Goal: Task Accomplishment & Management: Manage account settings

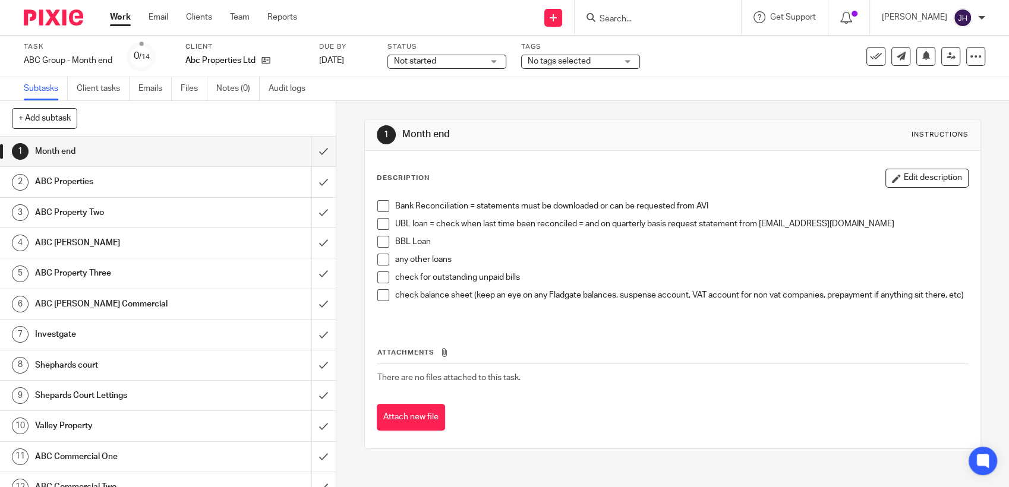
click at [377, 226] on span at bounding box center [383, 224] width 12 height 12
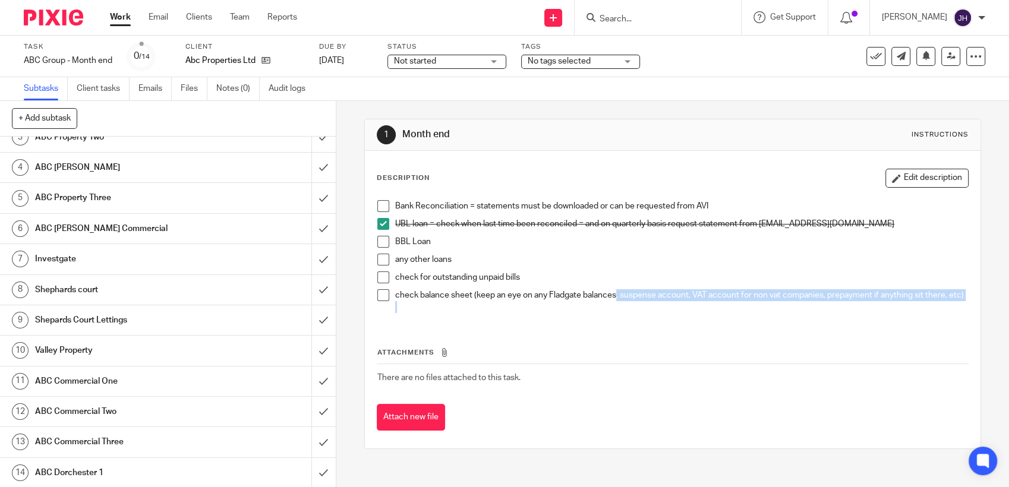
drag, startPoint x: 508, startPoint y: 318, endPoint x: 610, endPoint y: 293, distance: 104.7
click at [610, 293] on div "check balance sheet (keep an eye on any Fladgate balances, suspense account, VA…" at bounding box center [681, 301] width 573 height 24
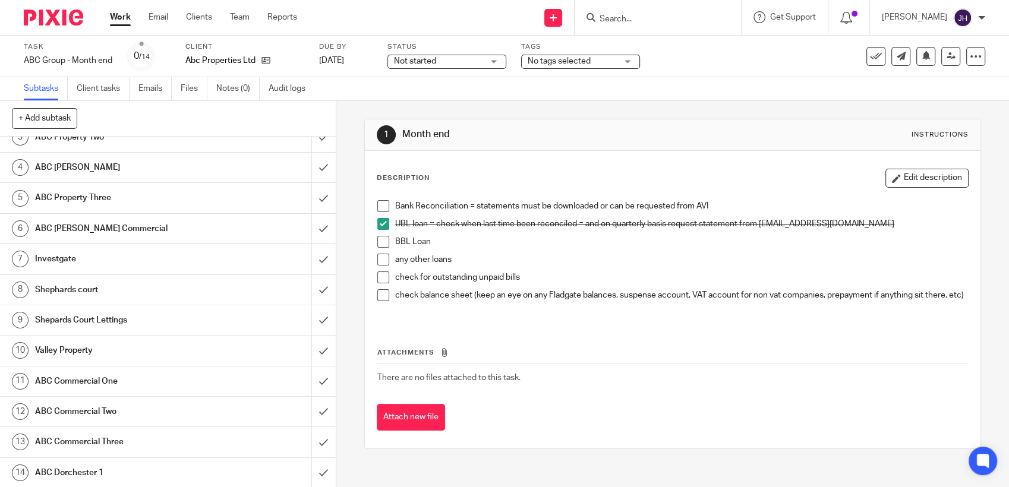
drag, startPoint x: 610, startPoint y: 293, endPoint x: 545, endPoint y: 174, distance: 135.3
click at [545, 174] on div "Description Edit description" at bounding box center [673, 178] width 592 height 19
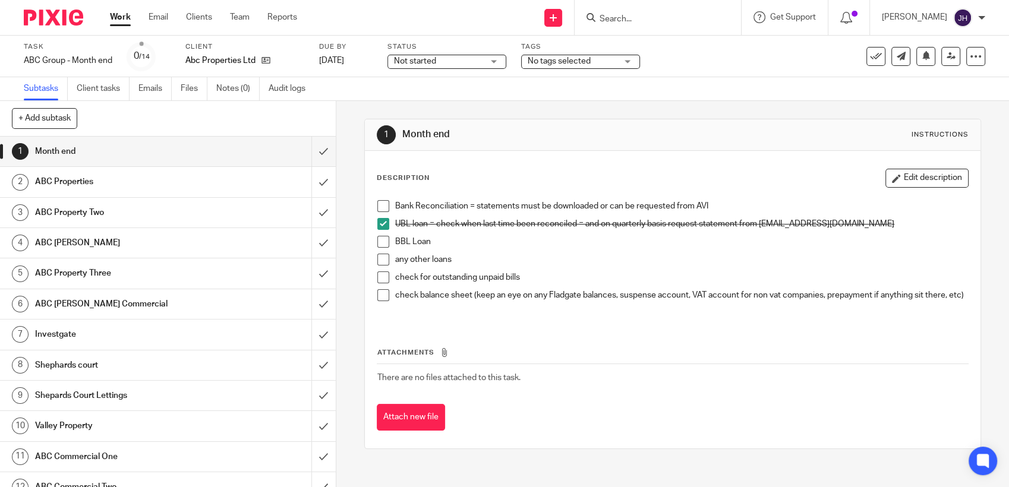
scroll to position [0, 0]
click at [304, 185] on input "submit" at bounding box center [168, 182] width 336 height 30
click at [309, 211] on input "submit" at bounding box center [168, 213] width 336 height 30
click at [314, 244] on input "submit" at bounding box center [168, 243] width 336 height 30
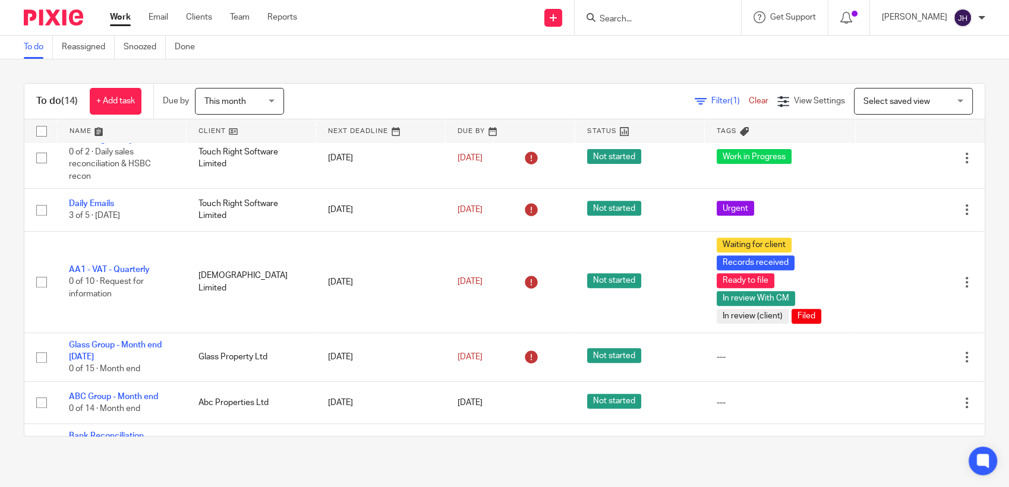
scroll to position [513, 0]
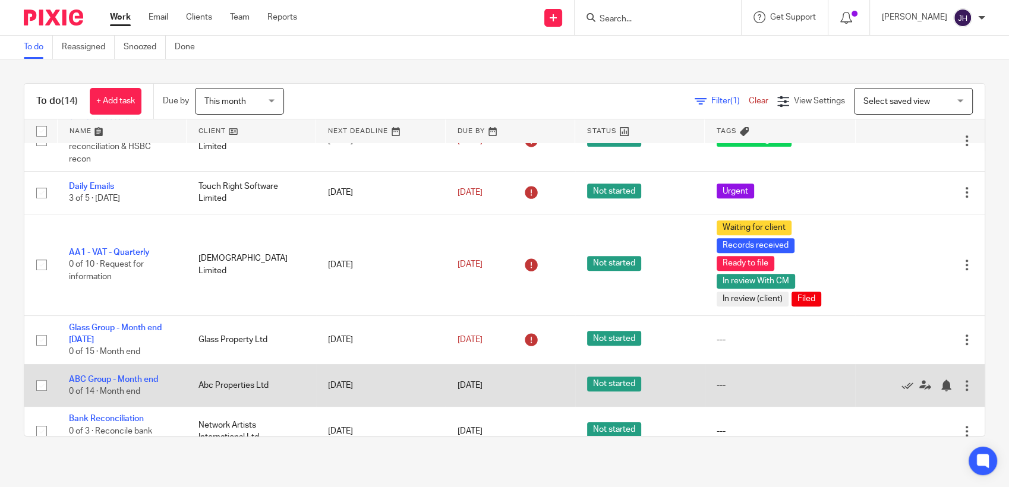
click at [949, 364] on td "Edit task Delete" at bounding box center [919, 385] width 129 height 42
click at [951, 364] on td "Edit task Delete" at bounding box center [919, 385] width 129 height 42
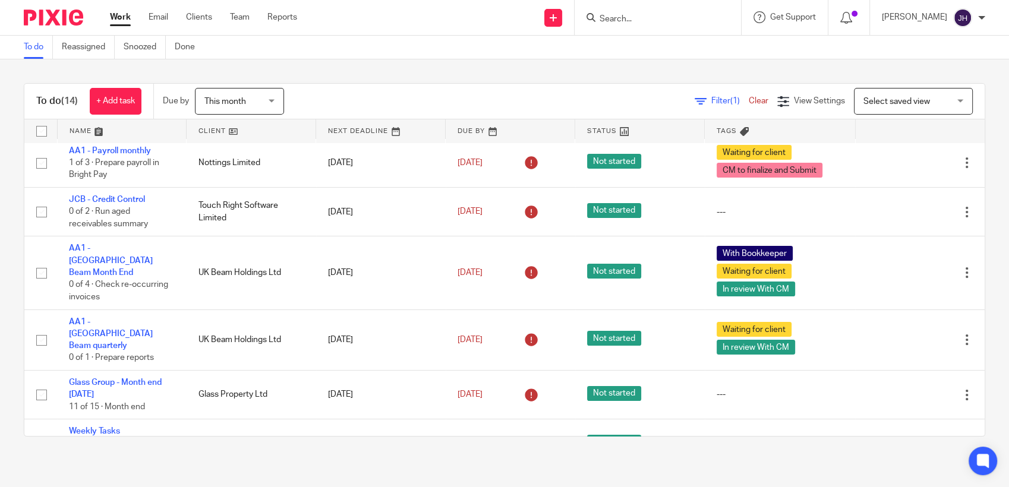
scroll to position [0, 0]
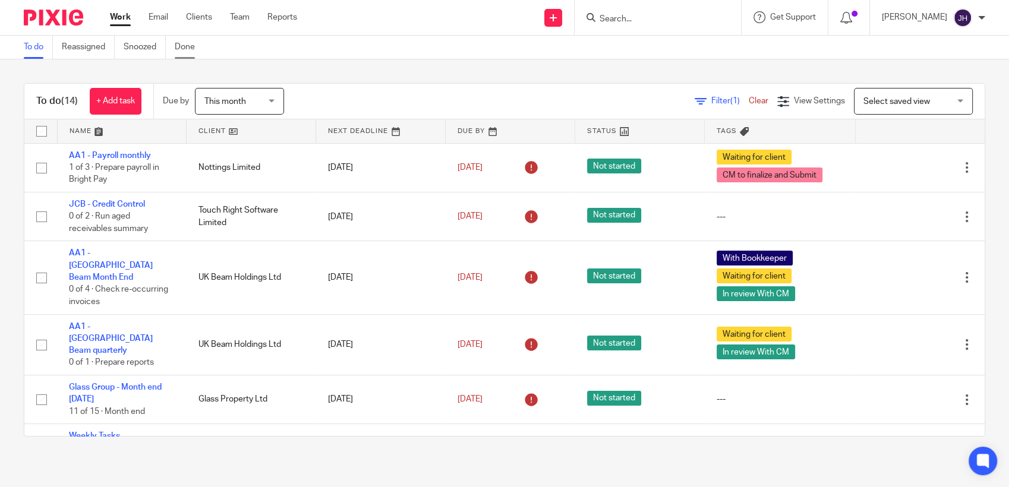
click at [182, 43] on link "Done" at bounding box center [189, 47] width 29 height 23
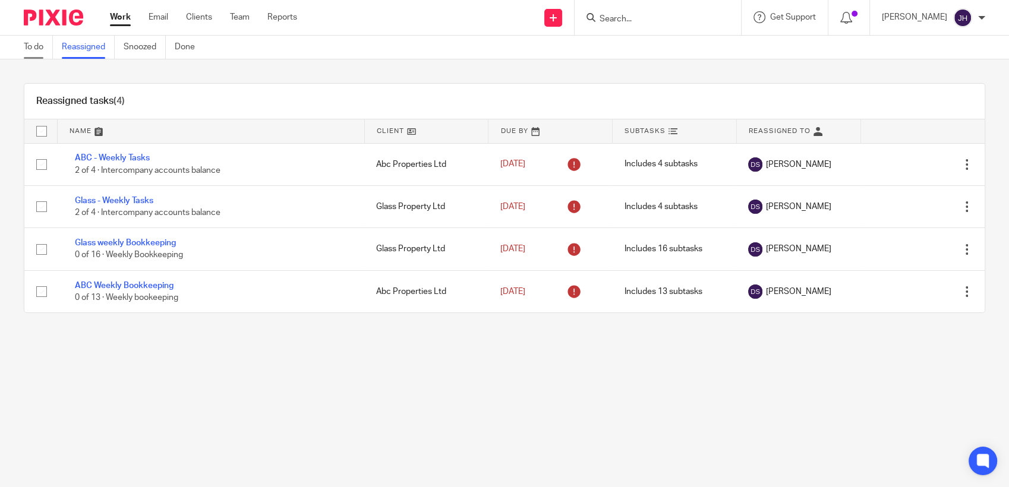
click at [36, 48] on link "To do" at bounding box center [38, 47] width 29 height 23
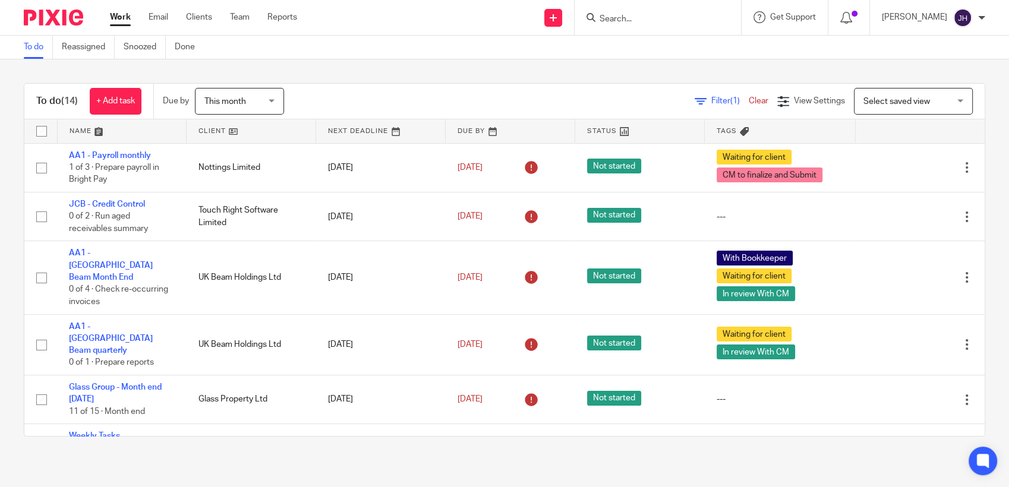
click at [631, 20] on input "Search" at bounding box center [651, 19] width 107 height 11
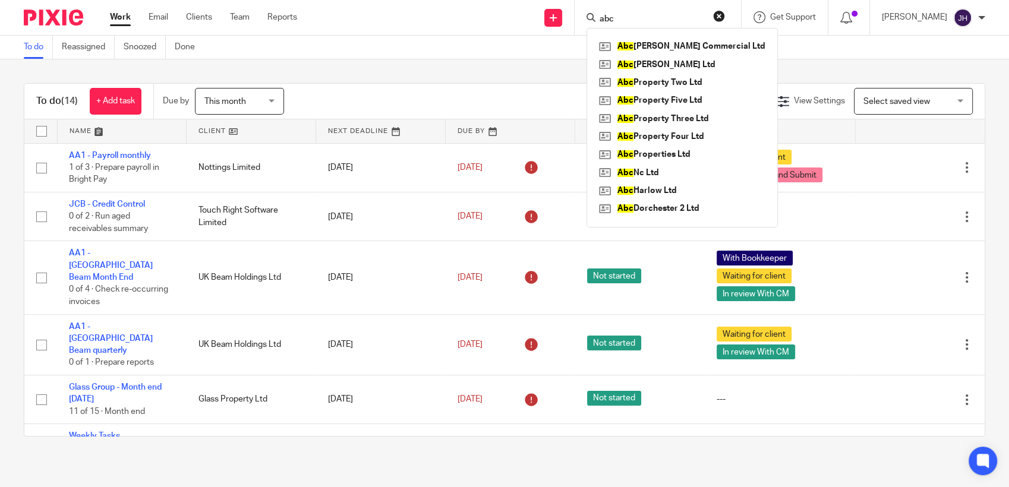
click at [631, 20] on input "abc" at bounding box center [651, 19] width 107 height 11
drag, startPoint x: 631, startPoint y: 20, endPoint x: 616, endPoint y: 21, distance: 14.9
click at [616, 21] on input "abc" at bounding box center [651, 19] width 107 height 11
type input "abc"
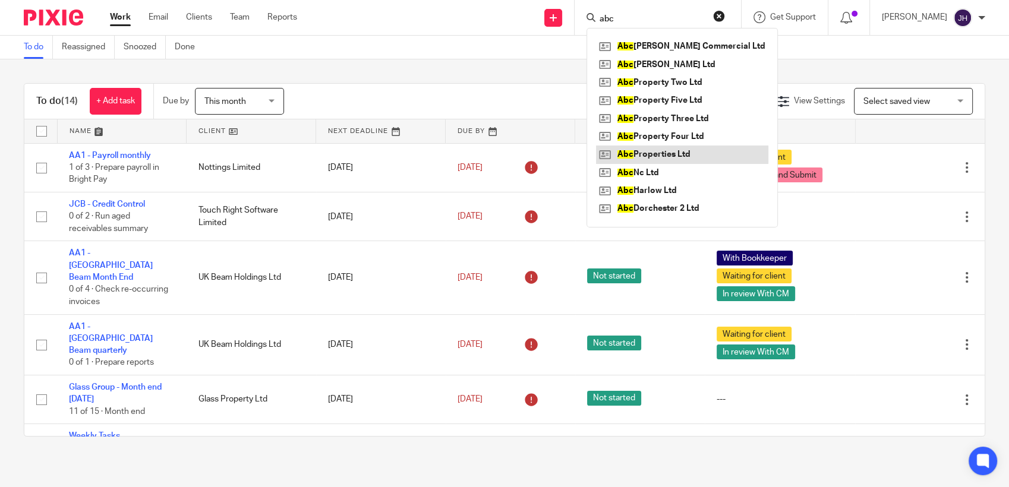
click at [662, 149] on link at bounding box center [682, 155] width 172 height 18
click at [661, 160] on link at bounding box center [682, 155] width 172 height 18
click at [637, 150] on link at bounding box center [682, 155] width 172 height 18
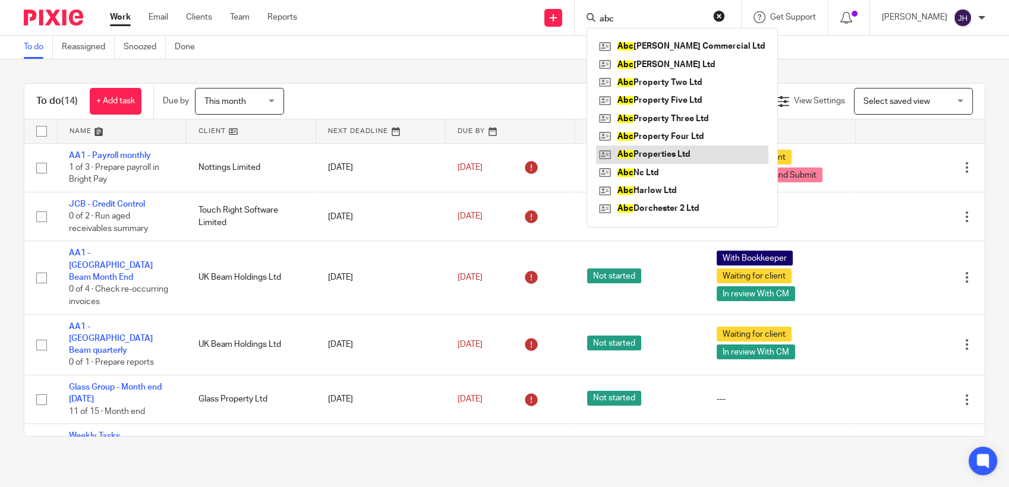
click at [637, 150] on link at bounding box center [682, 155] width 172 height 18
click at [656, 156] on link at bounding box center [682, 155] width 172 height 18
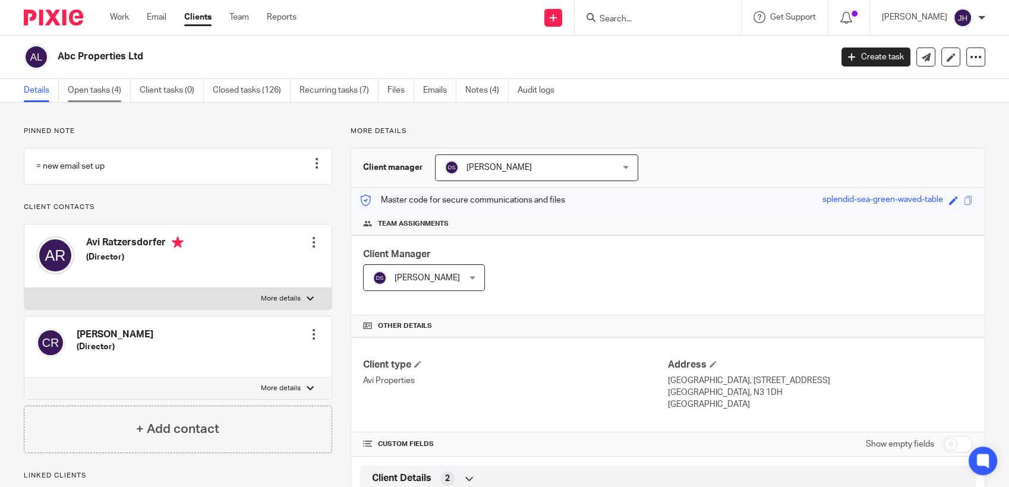
click at [87, 95] on link "Open tasks (4)" at bounding box center [99, 90] width 63 height 23
click at [96, 87] on link "Open tasks (4)" at bounding box center [99, 90] width 63 height 23
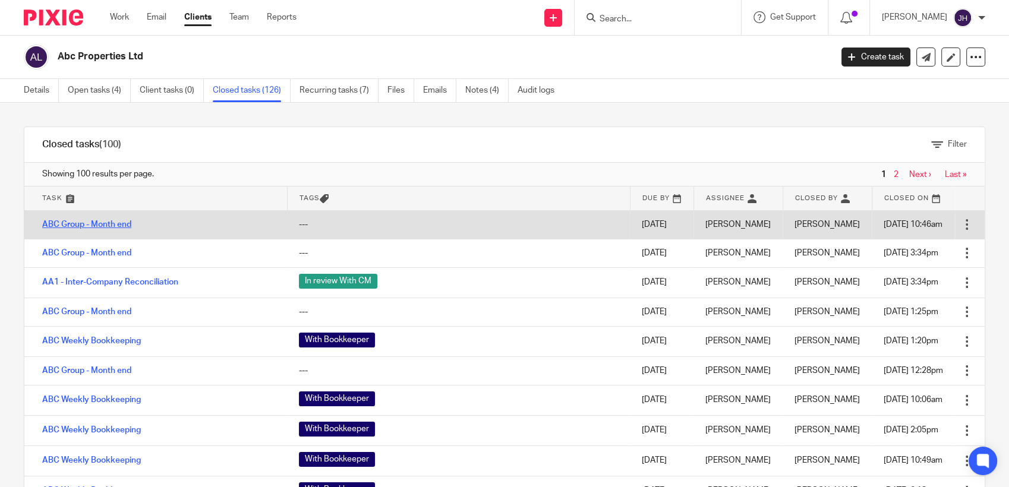
click at [95, 221] on link "ABC Group - Month end" at bounding box center [86, 224] width 89 height 8
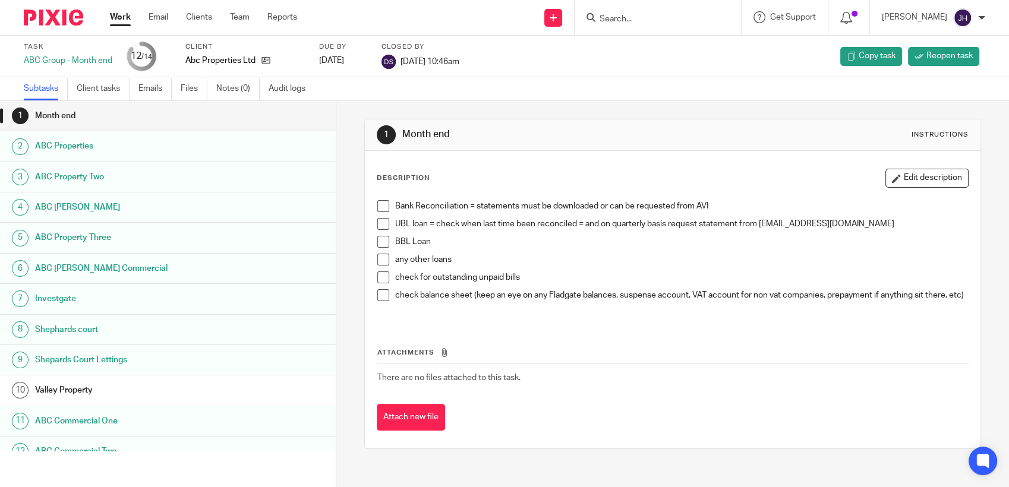
scroll to position [75, 0]
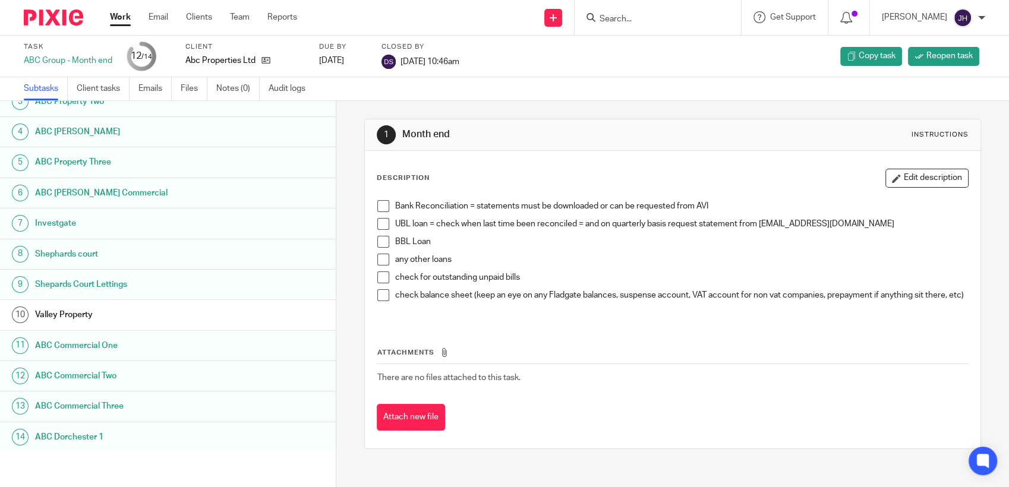
click at [620, 27] on div at bounding box center [657, 17] width 166 height 35
click at [590, 17] on icon at bounding box center [590, 17] width 9 height 9
drag, startPoint x: 590, startPoint y: 17, endPoint x: 86, endPoint y: -45, distance: 507.5
click at [86, 0] on html "Work Email Clients Team Reports Work Email Clients Team Reports Settings Send n…" at bounding box center [504, 243] width 1009 height 487
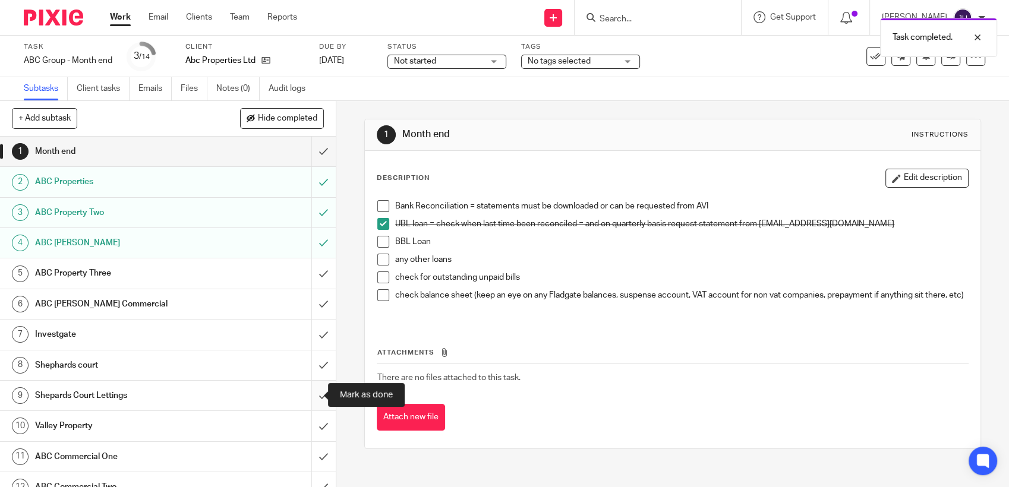
click at [304, 390] on input "submit" at bounding box center [168, 396] width 336 height 30
click at [312, 363] on input "submit" at bounding box center [168, 365] width 336 height 30
click at [313, 331] on input "submit" at bounding box center [168, 335] width 336 height 30
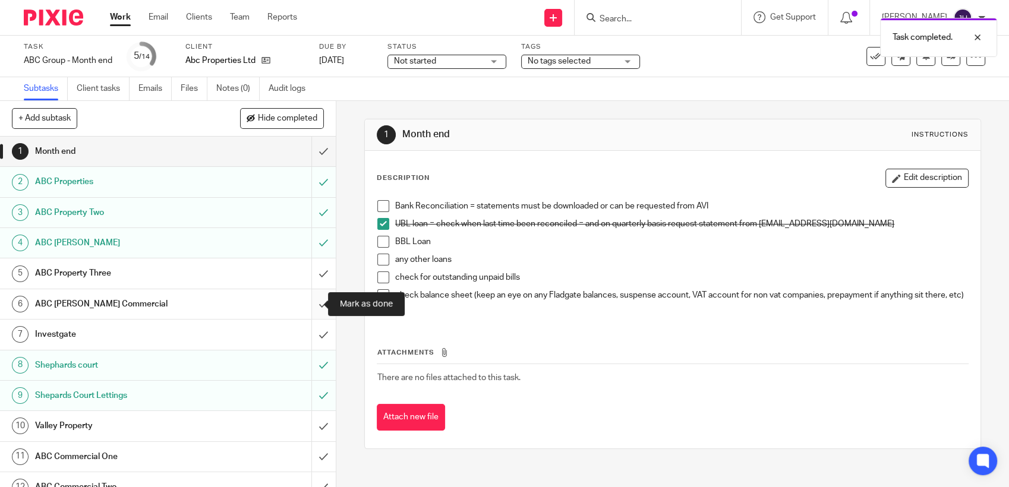
click at [311, 302] on input "submit" at bounding box center [168, 304] width 336 height 30
click at [311, 268] on input "submit" at bounding box center [168, 273] width 336 height 30
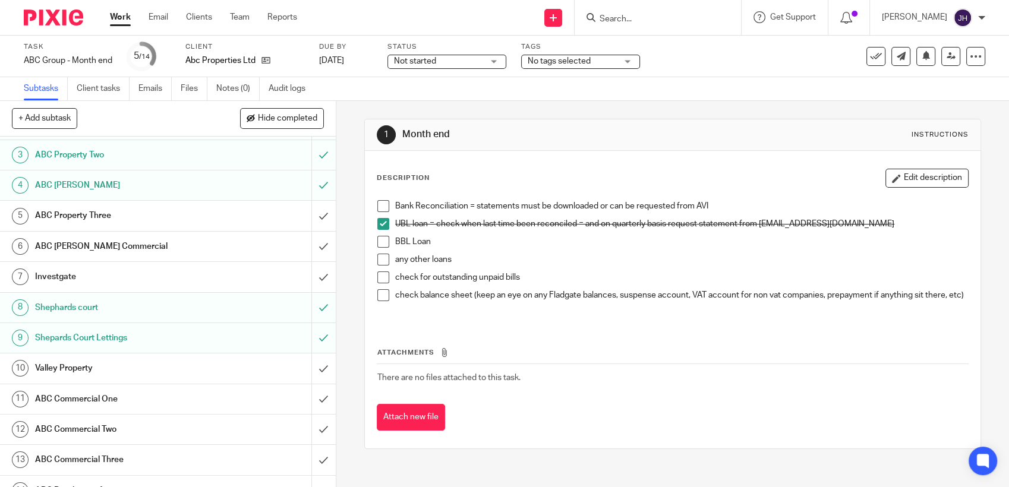
scroll to position [62, 0]
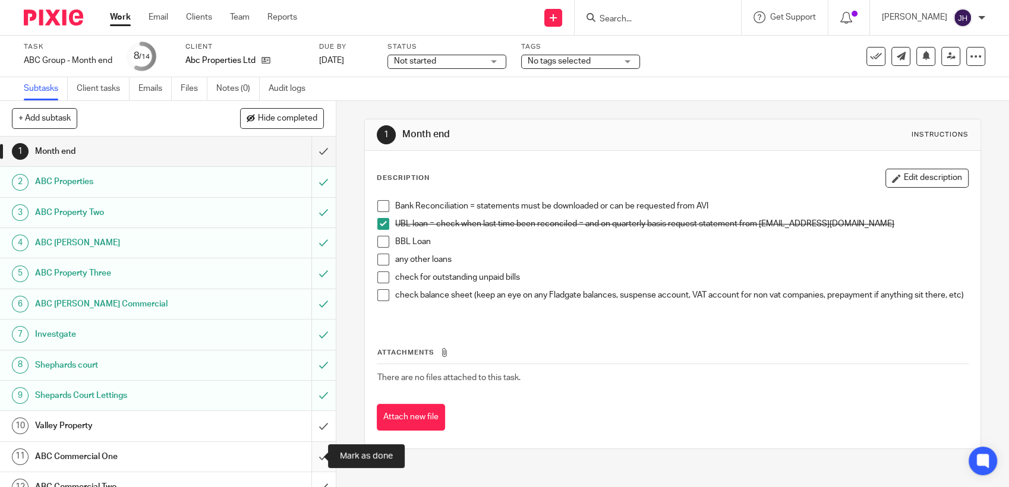
click at [308, 460] on input "submit" at bounding box center [168, 457] width 336 height 30
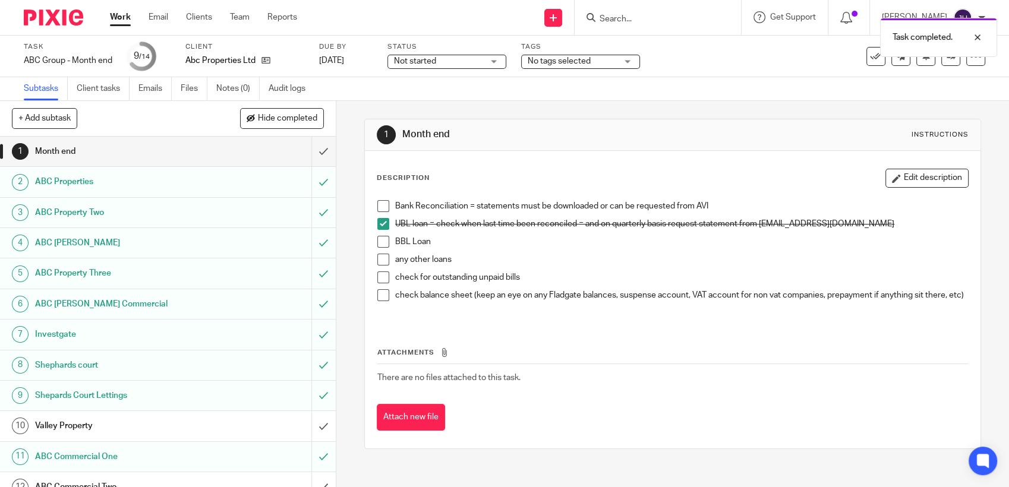
scroll to position [75, 0]
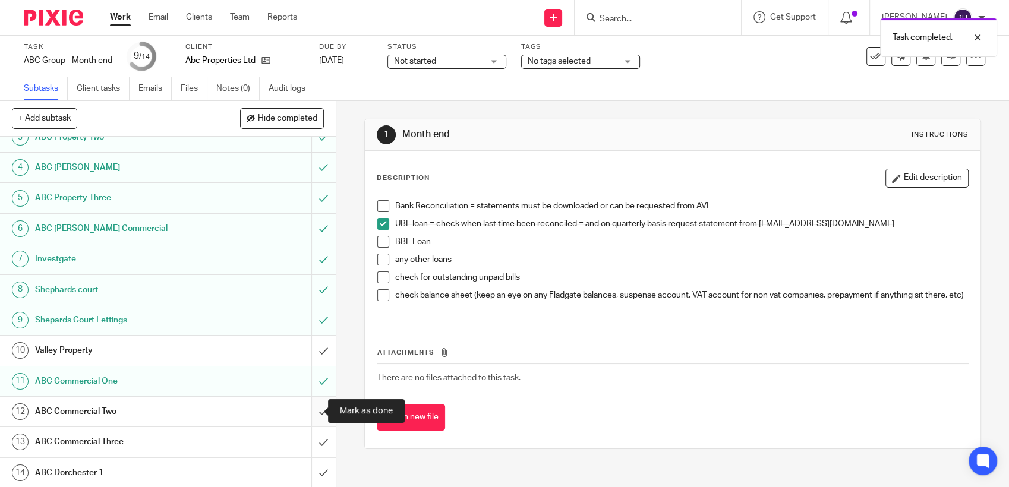
click at [311, 415] on input "submit" at bounding box center [168, 412] width 336 height 30
click at [304, 442] on input "submit" at bounding box center [168, 442] width 336 height 30
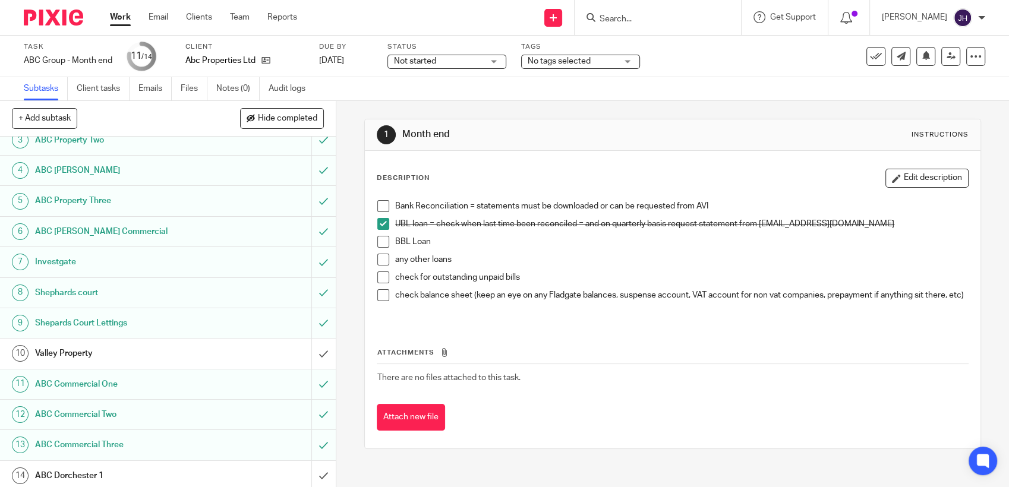
scroll to position [75, 0]
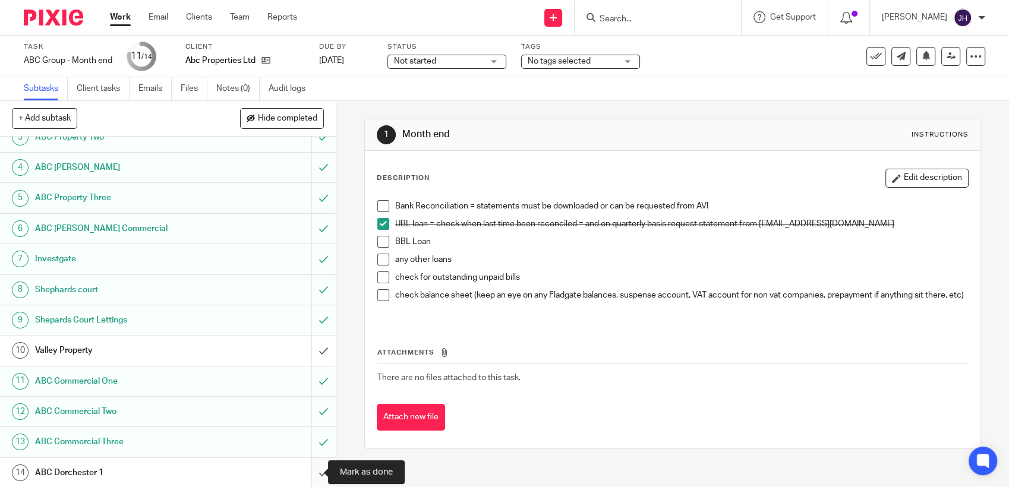
click at [314, 475] on input "submit" at bounding box center [168, 473] width 336 height 30
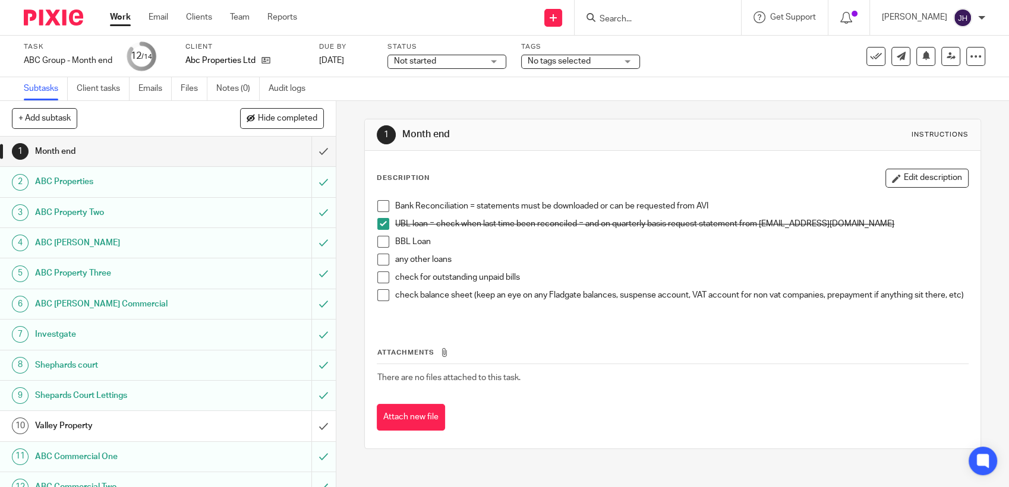
click at [119, 20] on link "Work" at bounding box center [120, 17] width 21 height 12
click at [386, 165] on div "Description Edit description Bank Reconciliation = statements must be downloade…" at bounding box center [672, 300] width 615 height 298
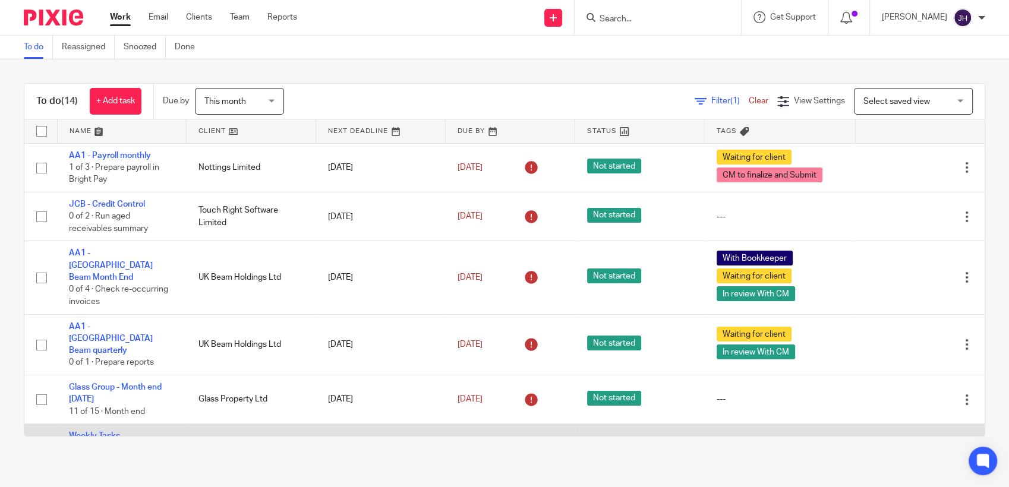
click at [183, 424] on tr "Weekly Tasks 0 of 1 · Bank reconciliations weekly LJ Interior Design 13 Sep 202…" at bounding box center [504, 448] width 960 height 49
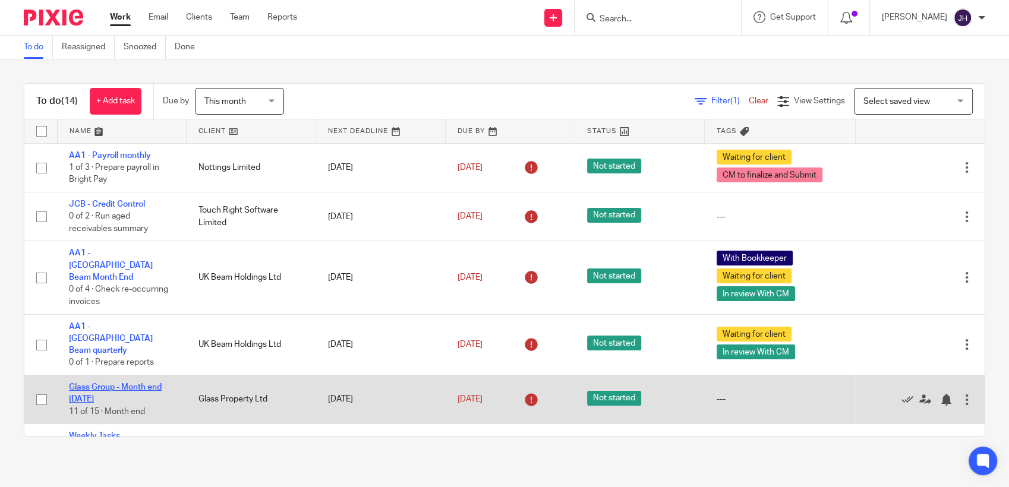
click at [114, 383] on link "Glass Group - Month end [DATE]" at bounding box center [115, 393] width 93 height 20
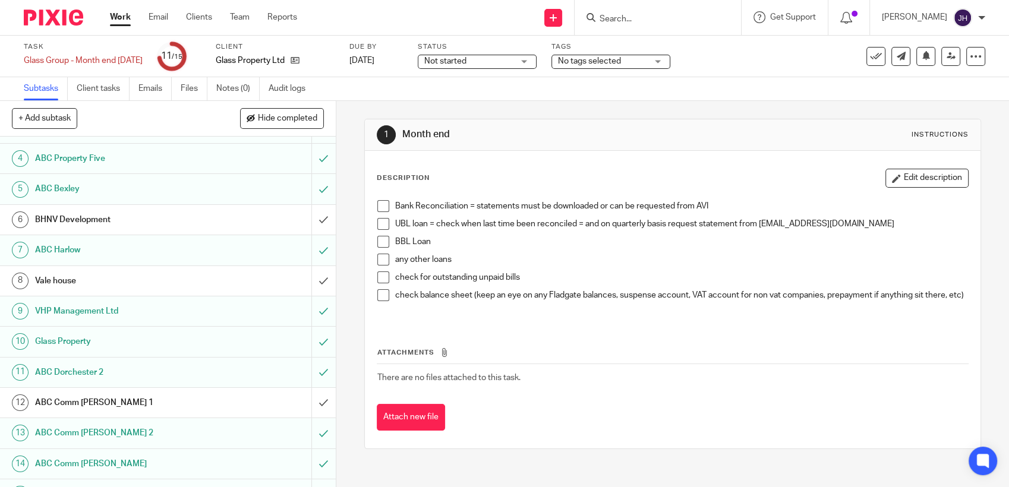
scroll to position [106, 0]
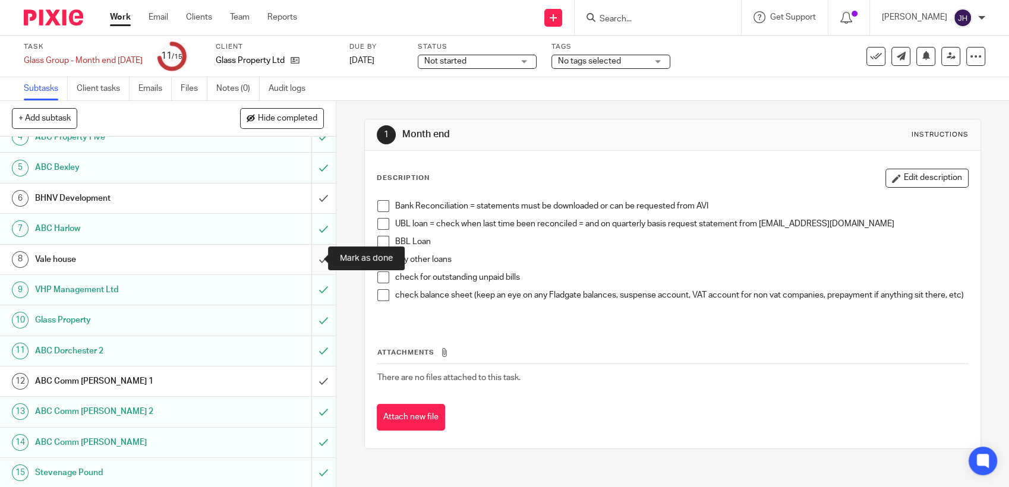
click at [315, 258] on input "submit" at bounding box center [168, 260] width 336 height 30
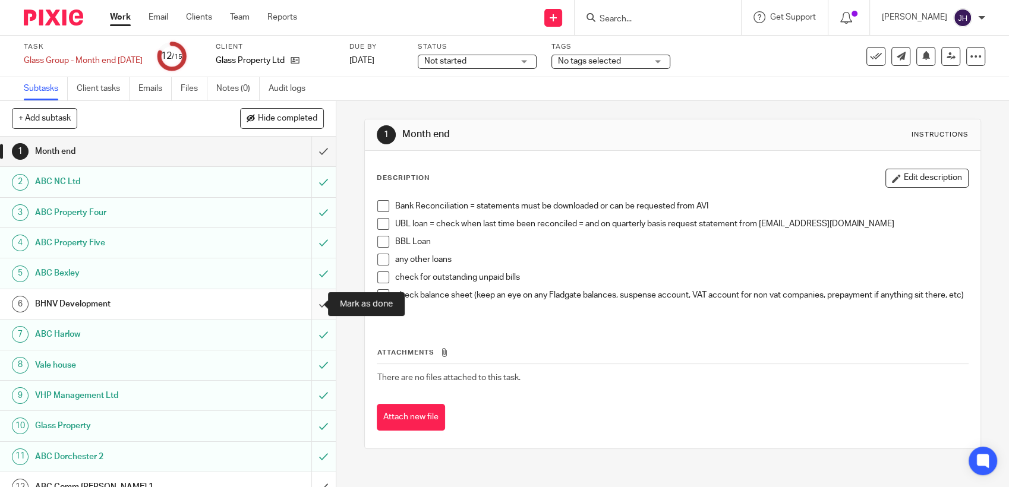
click at [309, 304] on input "submit" at bounding box center [168, 304] width 336 height 30
